Goal: Transaction & Acquisition: Purchase product/service

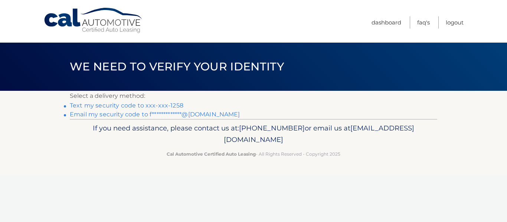
click at [119, 104] on link "Text my security code to xxx-xxx-1258" at bounding box center [127, 105] width 114 height 7
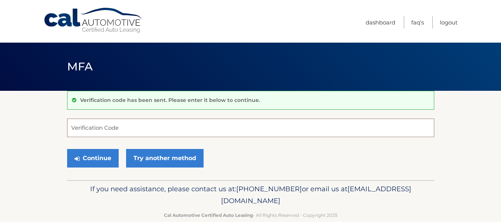
click at [114, 128] on input "Verification Code" at bounding box center [250, 128] width 367 height 19
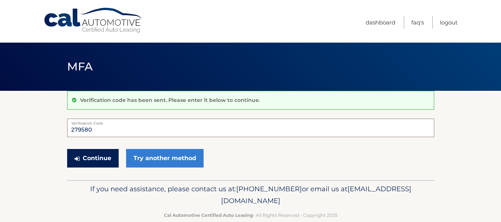
type input "279580"
click at [93, 160] on button "Continue" at bounding box center [93, 158] width 52 height 19
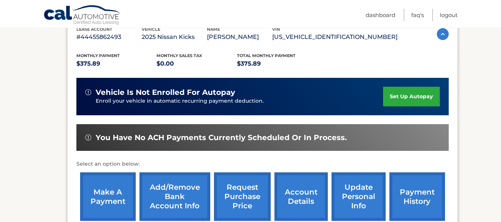
scroll to position [186, 0]
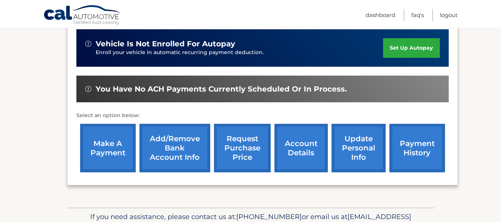
click at [113, 148] on link "make a payment" at bounding box center [108, 148] width 56 height 49
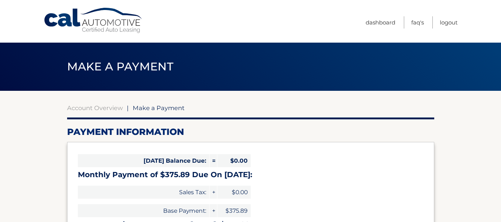
select select "MDEyMjBhZjYtYTUwOS00ZTNlLTg3YTEtYWFmYzFjZDIyNGMw"
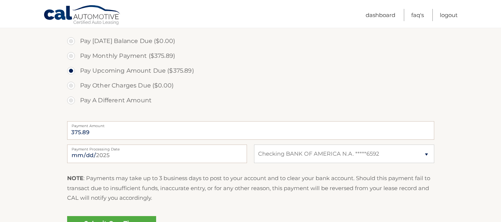
scroll to position [223, 0]
click at [82, 155] on input "2025-08-12" at bounding box center [157, 154] width 180 height 19
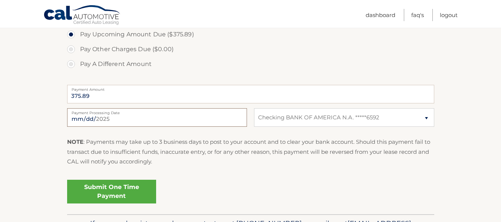
scroll to position [260, 0]
click at [95, 115] on input "2025-08-19" at bounding box center [157, 117] width 180 height 19
type input "2025-08-18"
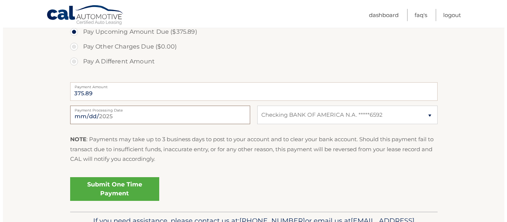
scroll to position [297, 0]
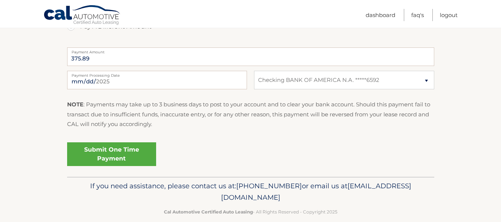
click at [111, 155] on link "Submit One Time Payment" at bounding box center [111, 154] width 89 height 24
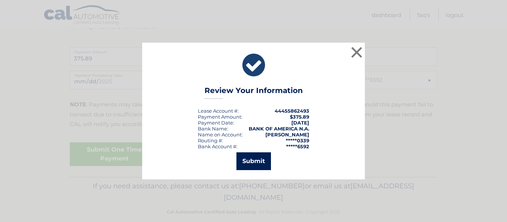
click at [257, 159] on button "Submit" at bounding box center [253, 161] width 35 height 18
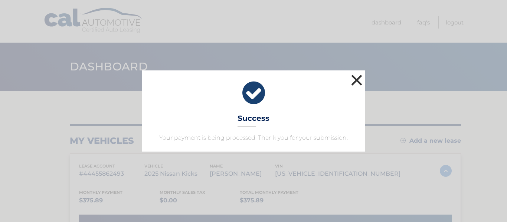
click at [356, 80] on button "×" at bounding box center [356, 80] width 15 height 15
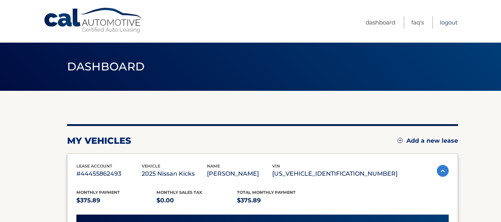
click at [443, 23] on link "Logout" at bounding box center [449, 22] width 18 height 12
